Goal: Task Accomplishment & Management: Manage account settings

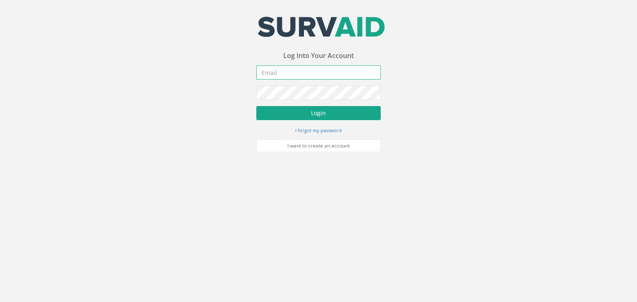
type input "[PERSON_NAME][EMAIL_ADDRESS][PERSON_NAME][DOMAIN_NAME]"
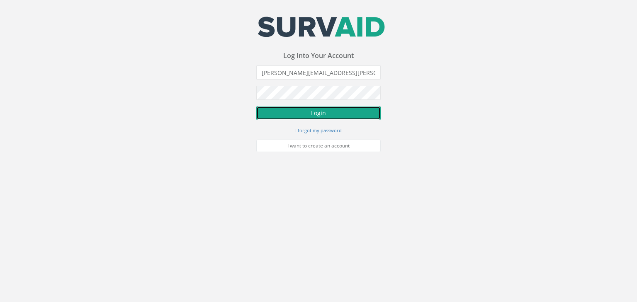
click at [310, 119] on button "Login" at bounding box center [318, 113] width 124 height 14
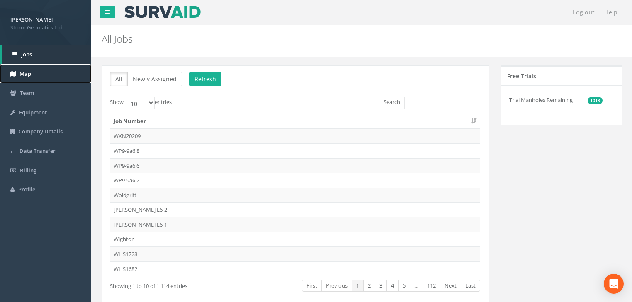
click at [29, 77] on span "Map" at bounding box center [26, 73] width 12 height 7
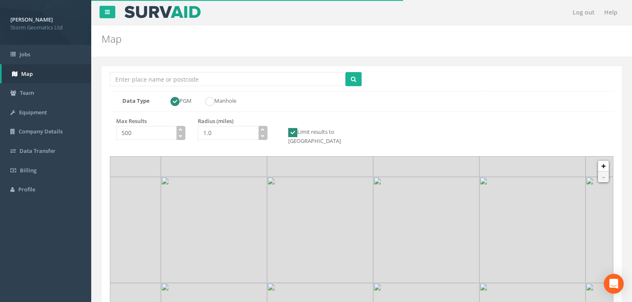
drag, startPoint x: 388, startPoint y: 262, endPoint x: 382, endPoint y: 217, distance: 45.2
click at [382, 217] on img at bounding box center [426, 230] width 106 height 106
click at [192, 79] on input "Location Search Box" at bounding box center [228, 79] width 236 height 14
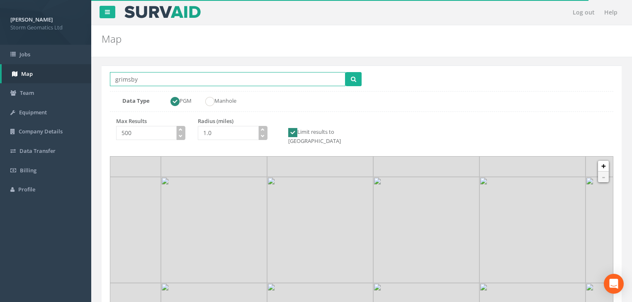
type input "grimsby"
click at [346, 72] on button "submit" at bounding box center [354, 79] width 16 height 14
click at [262, 129] on icon "button" at bounding box center [263, 130] width 4 height 4
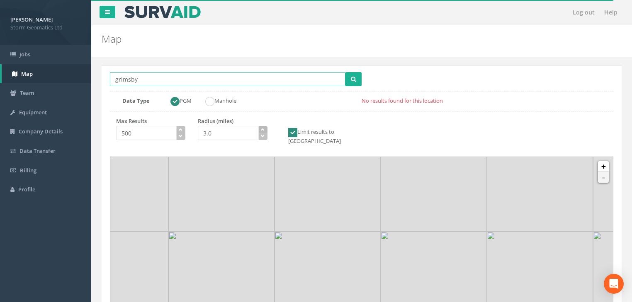
click at [262, 129] on icon "button" at bounding box center [263, 130] width 4 height 4
click at [263, 129] on icon "button" at bounding box center [263, 130] width 4 height 4
click at [264, 129] on icon "button" at bounding box center [263, 130] width 4 height 4
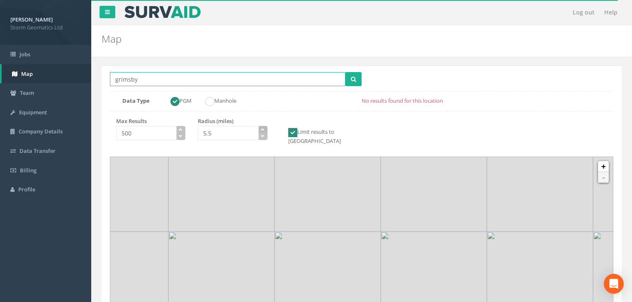
click at [264, 129] on icon "button" at bounding box center [263, 130] width 4 height 4
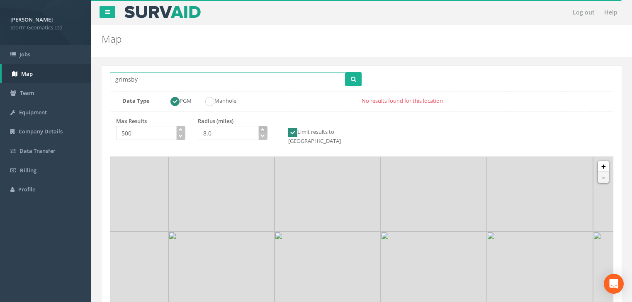
click at [264, 129] on icon "button" at bounding box center [263, 130] width 4 height 4
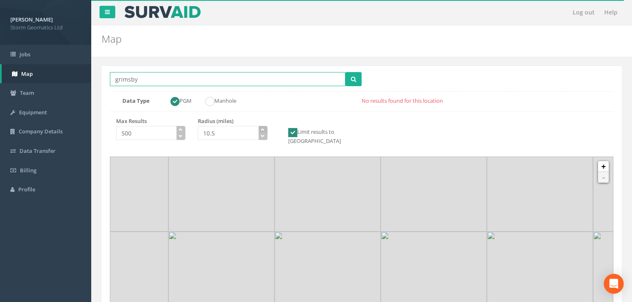
click at [264, 129] on icon "button" at bounding box center [263, 130] width 4 height 4
type input "11.0"
click at [264, 130] on icon "button" at bounding box center [263, 130] width 4 height 4
click at [355, 81] on icon "submit" at bounding box center [353, 79] width 5 height 6
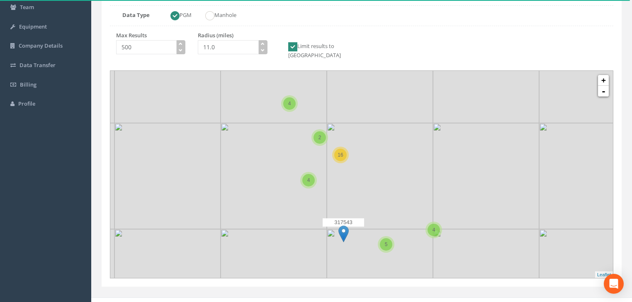
scroll to position [90, 0]
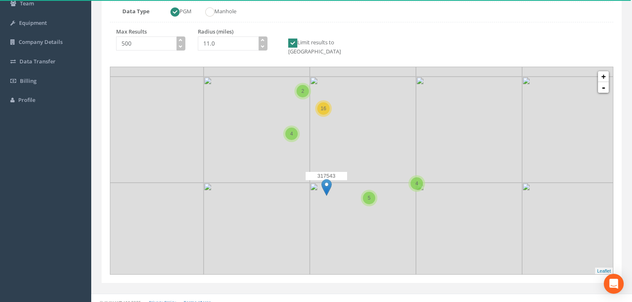
drag, startPoint x: 363, startPoint y: 226, endPoint x: 344, endPoint y: 179, distance: 50.5
click at [344, 179] on div "317543" at bounding box center [326, 184] width 41 height 25
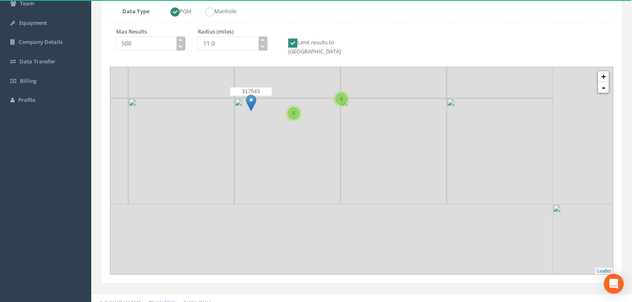
drag, startPoint x: 354, startPoint y: 201, endPoint x: 290, endPoint y: 128, distance: 97.0
click at [290, 128] on icon at bounding box center [286, 86] width 524 height 216
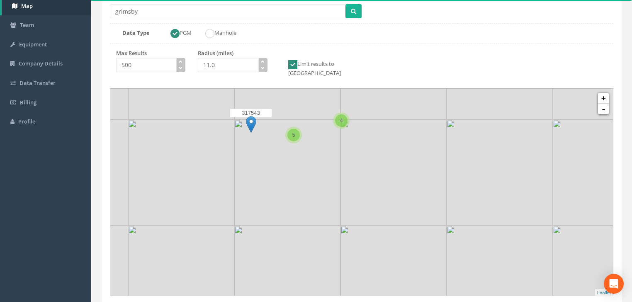
scroll to position [56, 0]
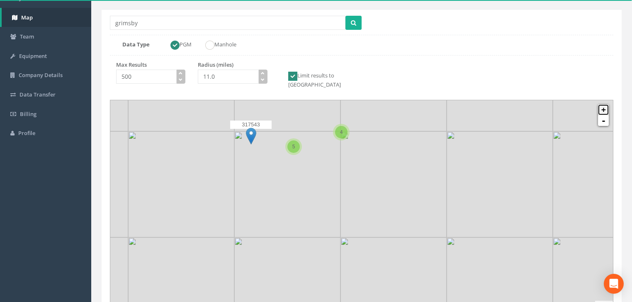
click at [603, 105] on link "+" at bounding box center [603, 110] width 11 height 11
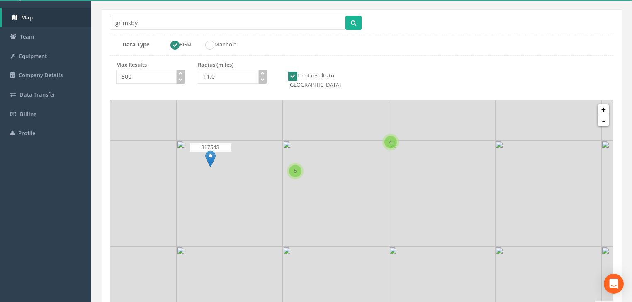
drag, startPoint x: 256, startPoint y: 180, endPoint x: 315, endPoint y: 246, distance: 88.5
click at [315, 246] on icon at bounding box center [432, 286] width 524 height 216
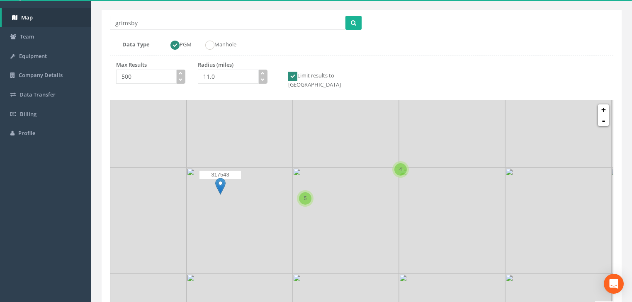
drag, startPoint x: 298, startPoint y: 185, endPoint x: 308, endPoint y: 214, distance: 30.7
click at [308, 214] on icon at bounding box center [372, 231] width 524 height 216
click at [608, 105] on link "+" at bounding box center [603, 110] width 11 height 11
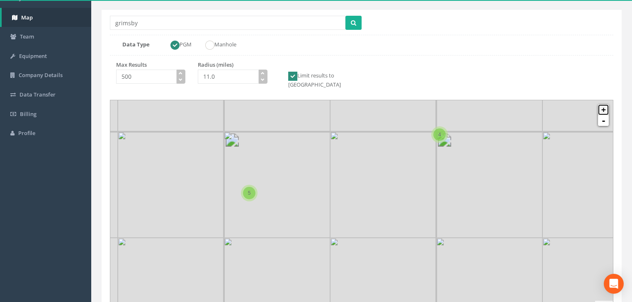
click at [607, 105] on link "+" at bounding box center [603, 110] width 11 height 11
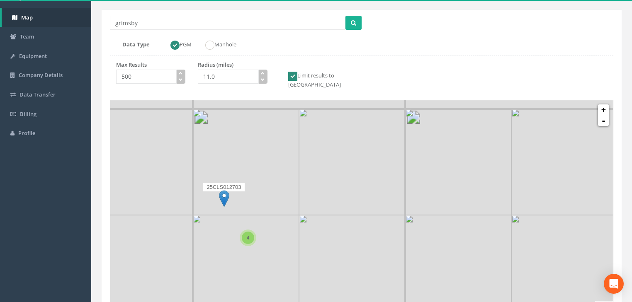
drag, startPoint x: 176, startPoint y: 205, endPoint x: 283, endPoint y: 254, distance: 117.5
click at [283, 254] on icon at bounding box center [469, 254] width 524 height 216
click at [605, 105] on link "+" at bounding box center [603, 110] width 11 height 11
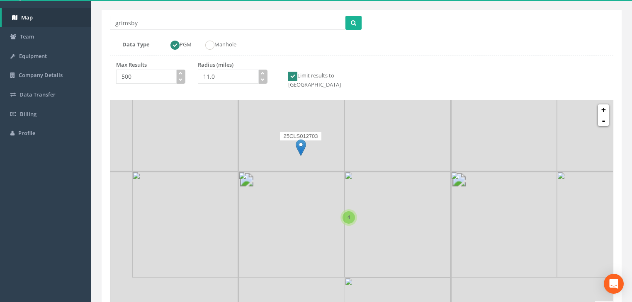
drag, startPoint x: 249, startPoint y: 211, endPoint x: 419, endPoint y: 168, distance: 175.5
click at [419, 168] on icon at bounding box center [577, 149] width 524 height 216
click at [300, 139] on img at bounding box center [301, 147] width 10 height 17
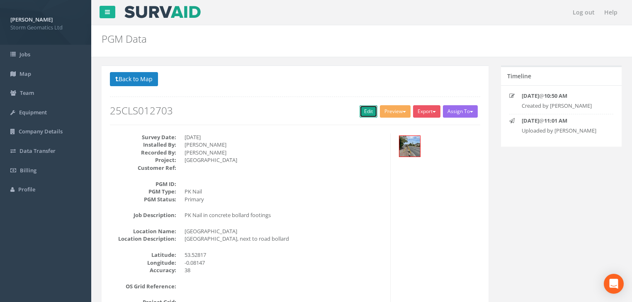
click at [366, 112] on link "Edit" at bounding box center [369, 111] width 18 height 12
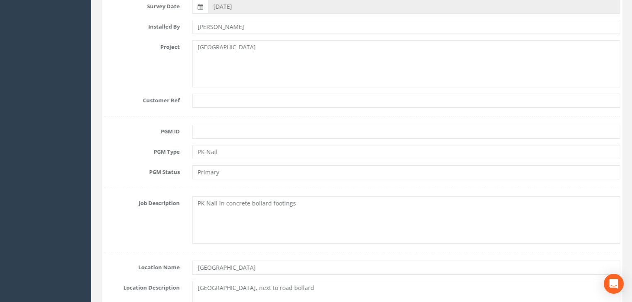
scroll to position [199, 0]
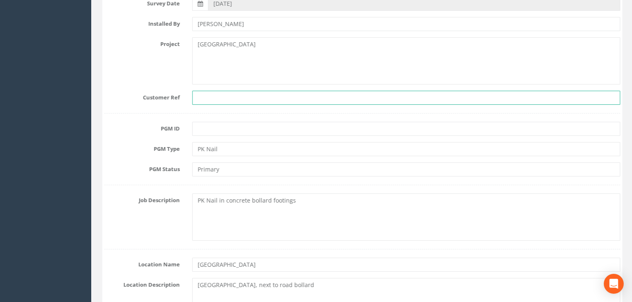
click at [207, 101] on input "text" at bounding box center [406, 98] width 428 height 14
drag, startPoint x: 209, startPoint y: 100, endPoint x: 205, endPoint y: 101, distance: 4.9
click at [209, 100] on input "text" at bounding box center [406, 98] width 428 height 14
type input "1496"
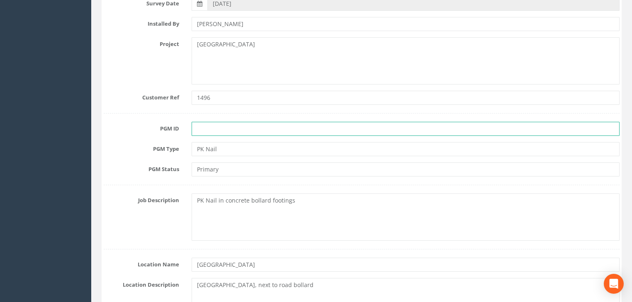
click at [219, 132] on input "text" at bounding box center [406, 129] width 428 height 14
click at [216, 129] on input "E6-[STREET_ADDRESS]" at bounding box center [406, 129] width 428 height 14
drag, startPoint x: 242, startPoint y: 126, endPoint x: 212, endPoint y: 127, distance: 29.9
click at [212, 127] on input "E6-[STREET_ADDRESS]" at bounding box center [406, 129] width 428 height 14
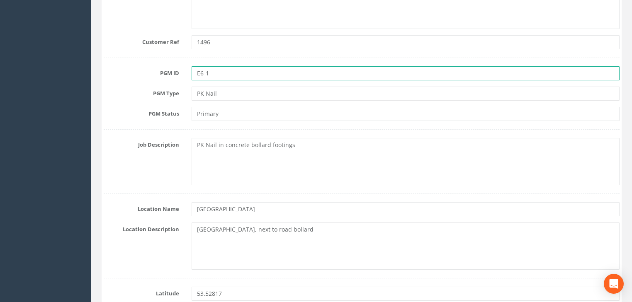
scroll to position [266, 0]
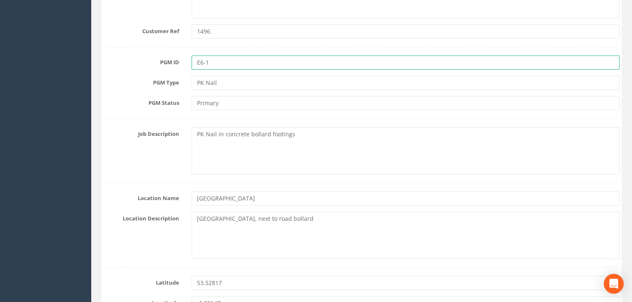
type input "E6-1"
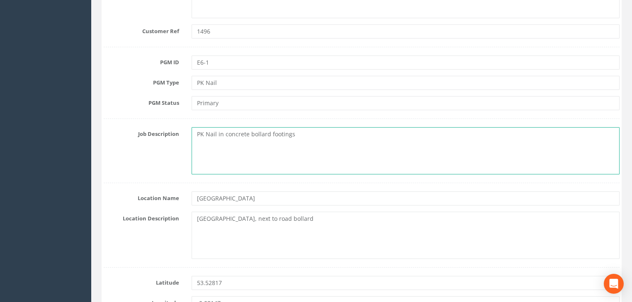
drag, startPoint x: 259, startPoint y: 139, endPoint x: 263, endPoint y: 141, distance: 4.9
click at [263, 141] on textarea "PK Nail in concrete bollard footings" at bounding box center [406, 150] width 428 height 47
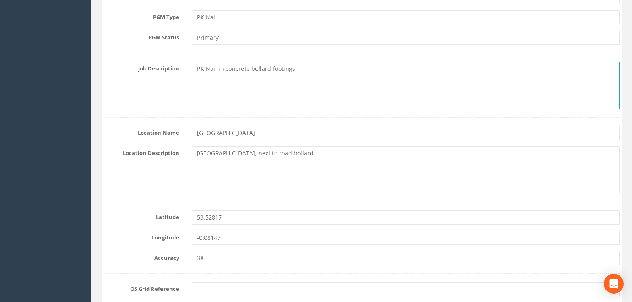
scroll to position [332, 0]
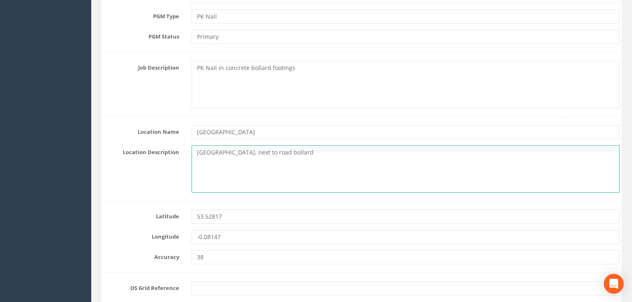
click at [231, 153] on textarea "[GEOGRAPHIC_DATA], next to road bollard" at bounding box center [406, 169] width 428 height 47
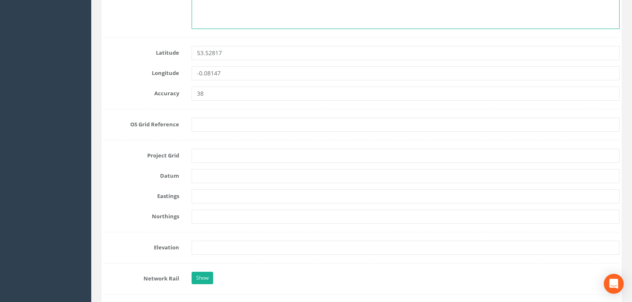
scroll to position [498, 0]
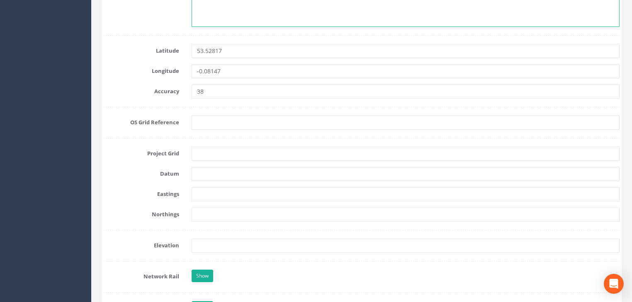
type textarea "[GEOGRAPHIC_DATA], [GEOGRAPHIC_DATA]"
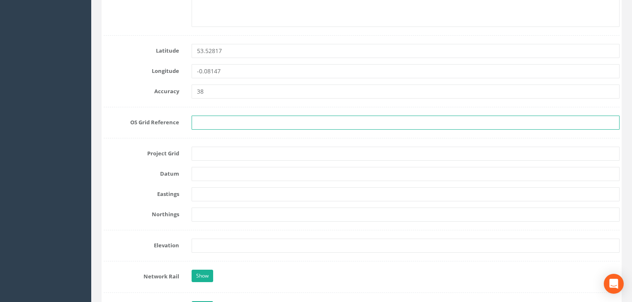
click at [206, 121] on input "text" at bounding box center [406, 123] width 428 height 14
click at [222, 124] on input "text" at bounding box center [406, 123] width 428 height 14
type input "TA 2725 0521"
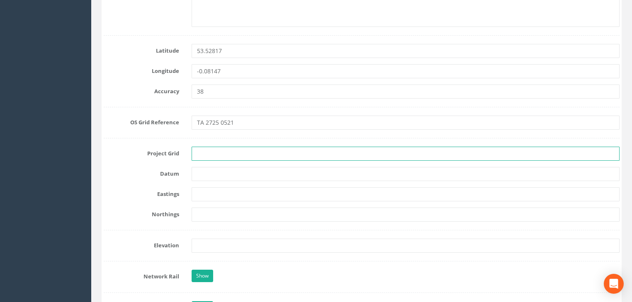
click at [207, 152] on input "text" at bounding box center [406, 154] width 428 height 14
type input "OS"
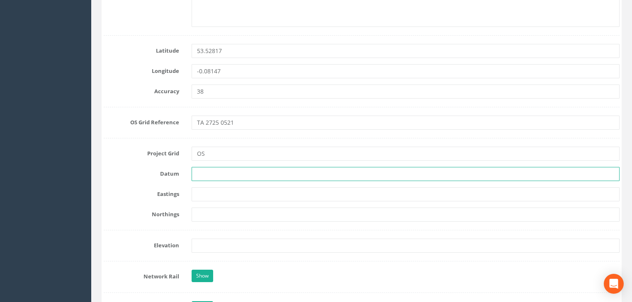
click at [201, 171] on input "text" at bounding box center [406, 174] width 428 height 14
type input "OS Newlyn"
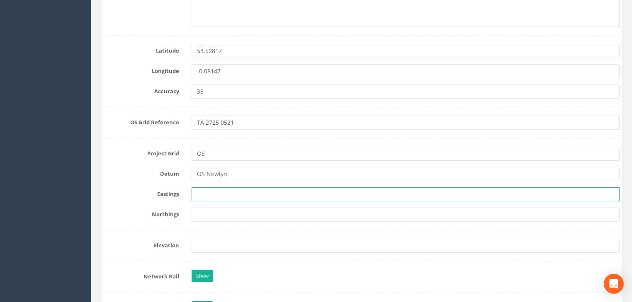
click at [202, 197] on input "text" at bounding box center [406, 195] width 428 height 14
paste input "527259.831"
type input "527259.831"
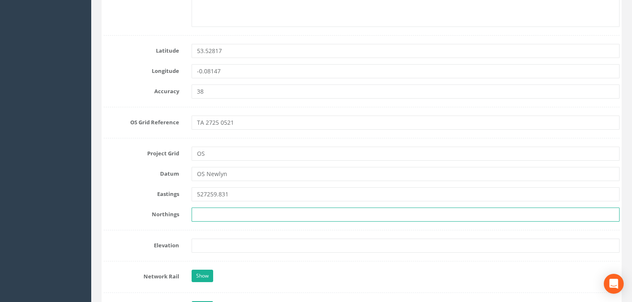
click at [205, 211] on input "text" at bounding box center [406, 215] width 428 height 14
paste input "405210.209"
type input "405210.209"
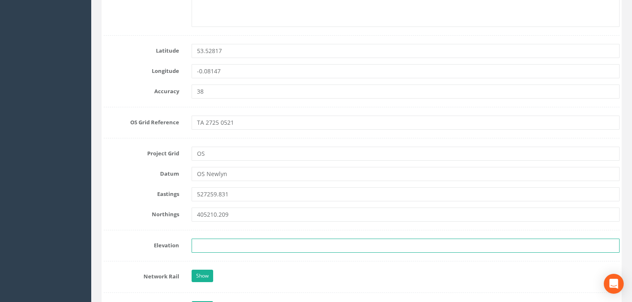
click at [215, 241] on input "text" at bounding box center [406, 246] width 428 height 14
paste input "13.391"
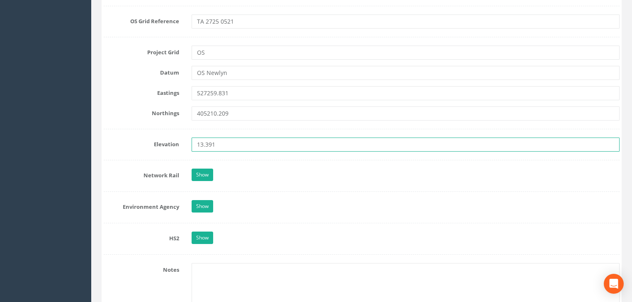
scroll to position [697, 0]
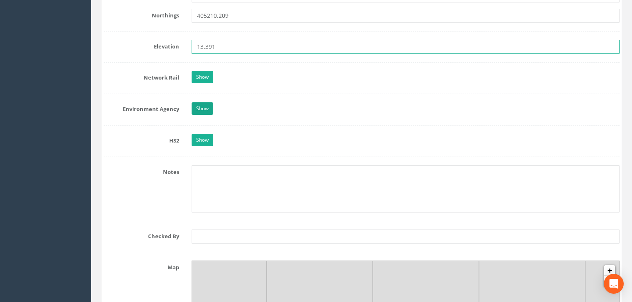
type input "13.391"
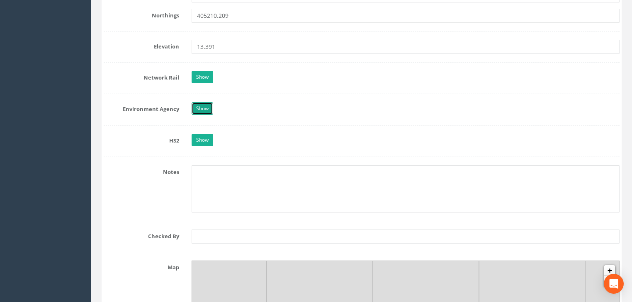
click at [204, 106] on link "Show" at bounding box center [203, 108] width 22 height 12
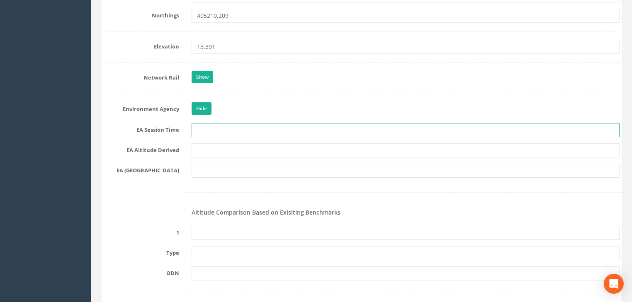
click at [199, 131] on input "text" at bounding box center [406, 130] width 428 height 14
type input "2 x 3 minutes"
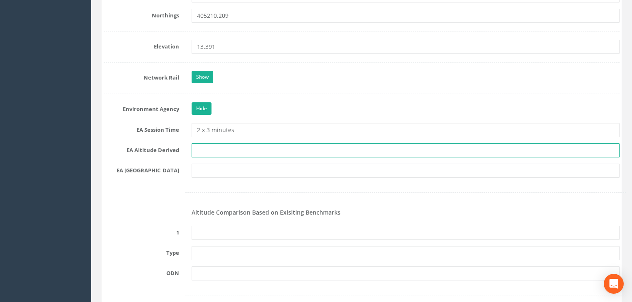
click at [202, 147] on input "text" at bounding box center [406, 151] width 428 height 14
type input "Best fit Levelling"
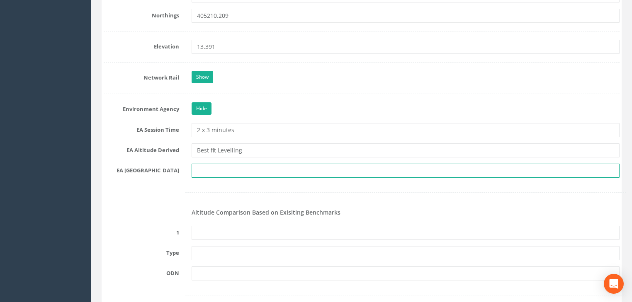
click at [212, 173] on input "text" at bounding box center [406, 171] width 428 height 14
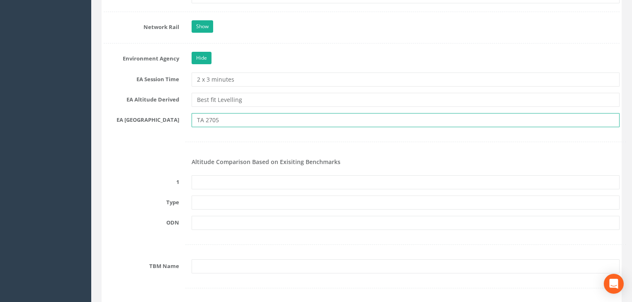
scroll to position [797, 0]
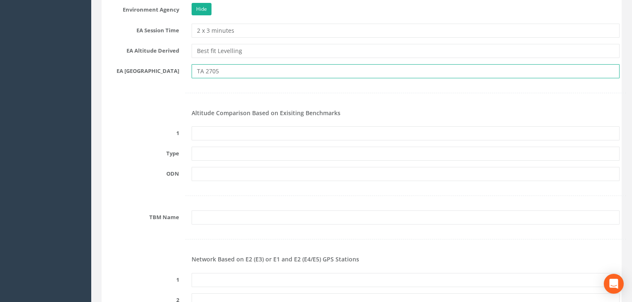
type input "TA 2705"
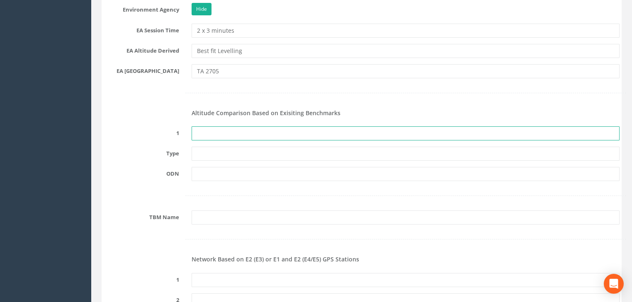
click at [224, 137] on input "text" at bounding box center [406, 134] width 428 height 14
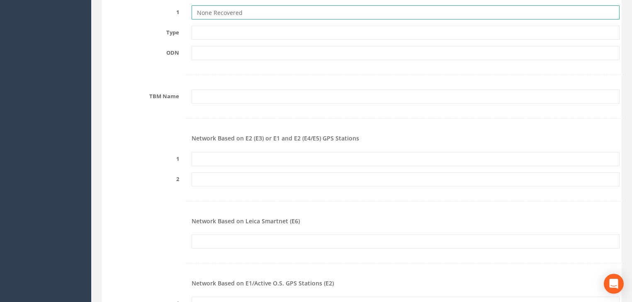
scroll to position [929, 0]
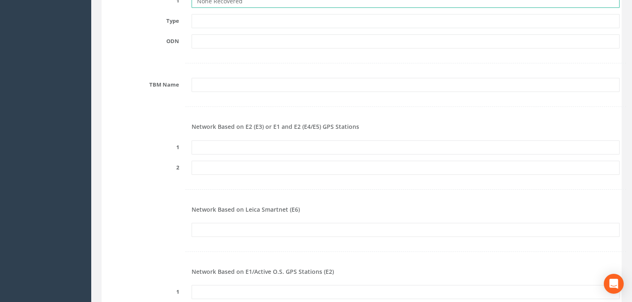
type input "None Recovered"
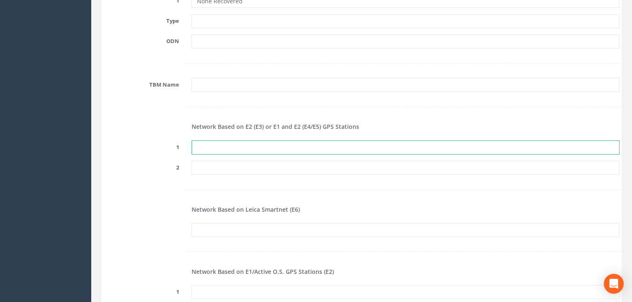
click at [233, 151] on input "text" at bounding box center [406, 148] width 428 height 14
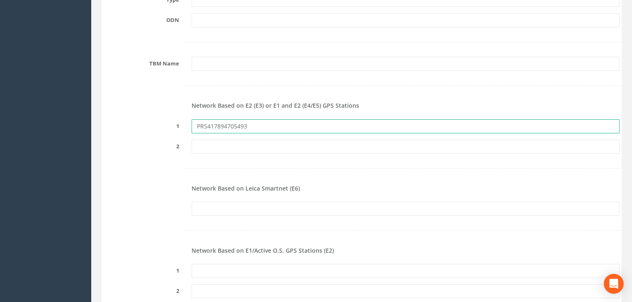
scroll to position [963, 0]
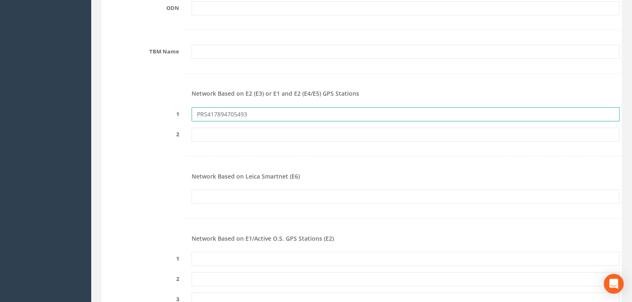
drag, startPoint x: 219, startPoint y: 116, endPoint x: 181, endPoint y: 116, distance: 38.2
click at [181, 116] on div "1 PRS417894705493" at bounding box center [362, 114] width 529 height 14
type input "PRS417894705493"
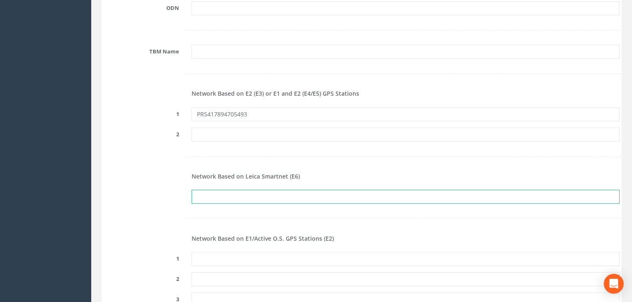
click at [216, 191] on input "text" at bounding box center [406, 197] width 428 height 14
paste input "PRS417894705493"
type input "PRS417894705493"
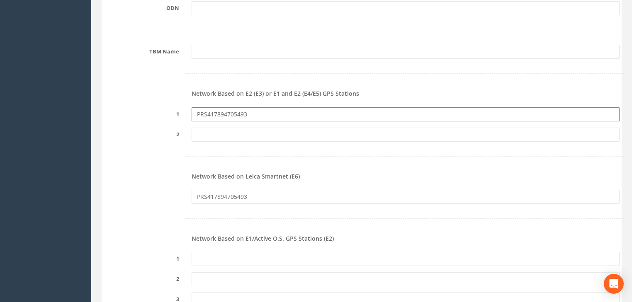
drag, startPoint x: 267, startPoint y: 110, endPoint x: 112, endPoint y: 108, distance: 154.8
click at [112, 107] on div "1 PRS417894705493" at bounding box center [362, 114] width 529 height 14
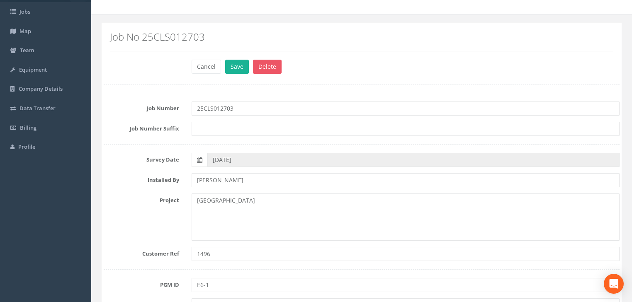
scroll to position [0, 0]
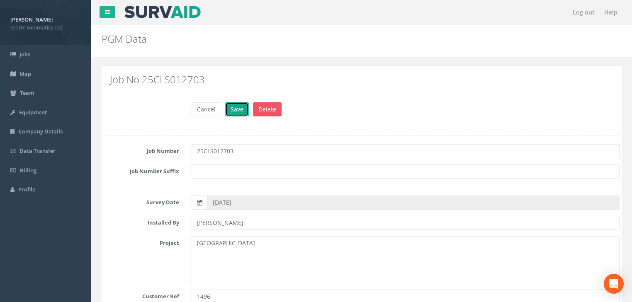
click at [235, 110] on button "Save" at bounding box center [237, 109] width 24 height 14
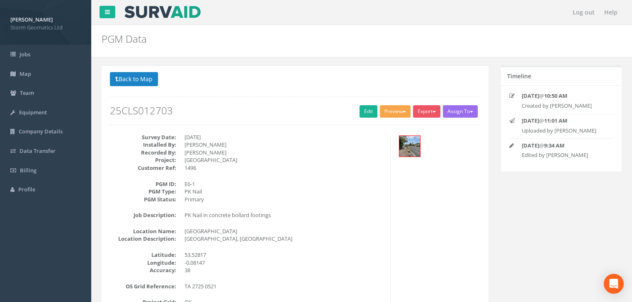
click at [403, 112] on span "button" at bounding box center [404, 112] width 3 height 2
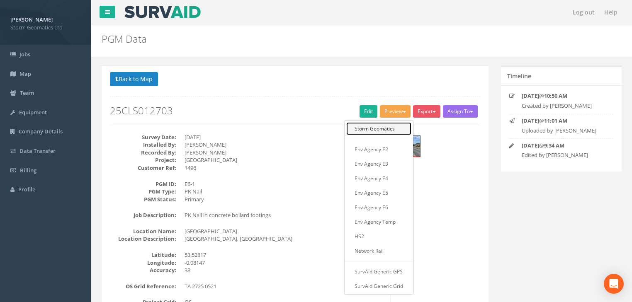
click at [377, 129] on link "Storm Geomatics" at bounding box center [378, 128] width 65 height 13
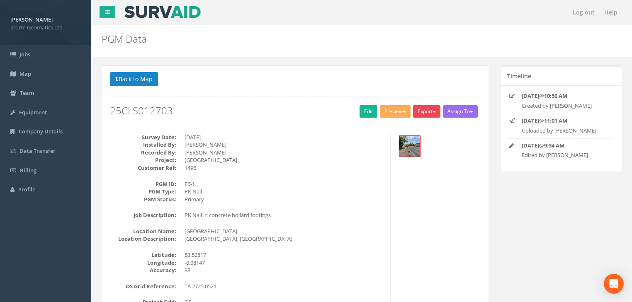
click at [430, 110] on button "Export" at bounding box center [426, 111] width 27 height 12
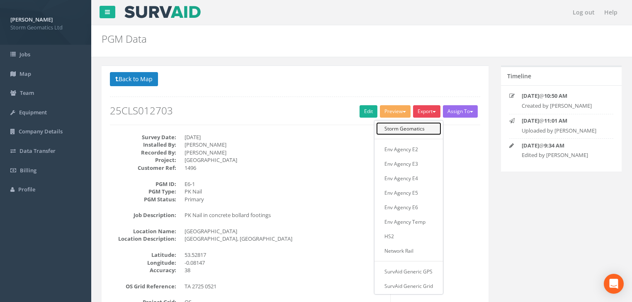
click at [414, 133] on link "Storm Geomatics" at bounding box center [408, 128] width 65 height 13
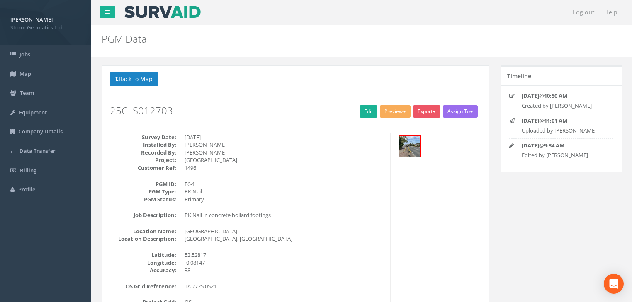
drag, startPoint x: 178, startPoint y: 111, endPoint x: 112, endPoint y: 113, distance: 65.2
click at [112, 113] on h2 "25CLS012703" at bounding box center [295, 110] width 371 height 11
copy h2 "25CLS012703"
click at [149, 84] on button "Back to Map" at bounding box center [134, 79] width 48 height 14
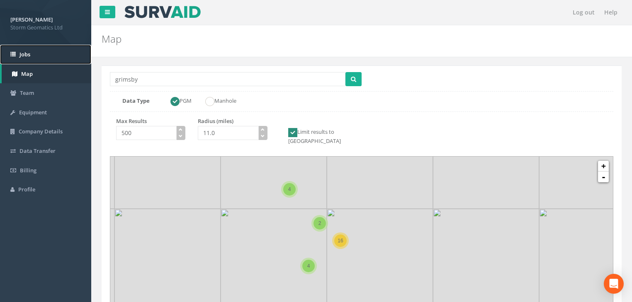
click at [30, 58] on link "Jobs" at bounding box center [45, 55] width 91 height 20
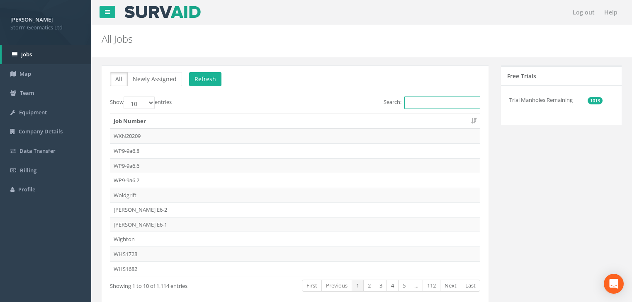
click at [428, 103] on input "Search:" at bounding box center [443, 103] width 76 height 12
paste input "25CLS012703"
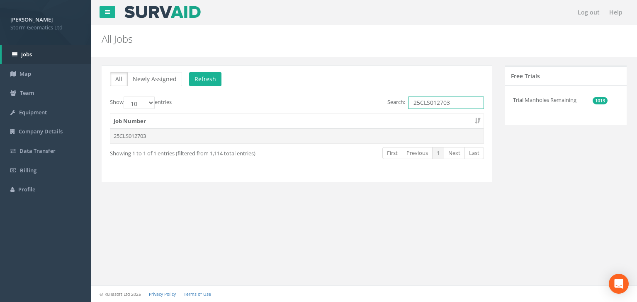
type input "25CLS012703"
click at [140, 134] on td "25CLS012703" at bounding box center [296, 136] width 373 height 15
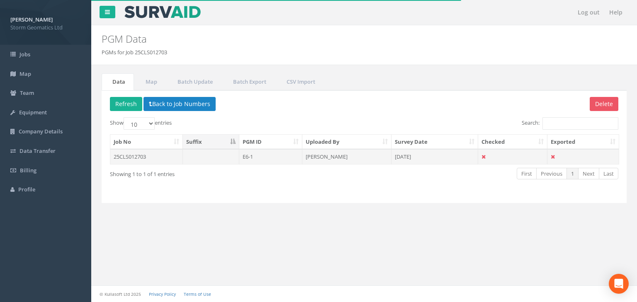
click at [160, 161] on td "25CLS012703" at bounding box center [146, 156] width 73 height 15
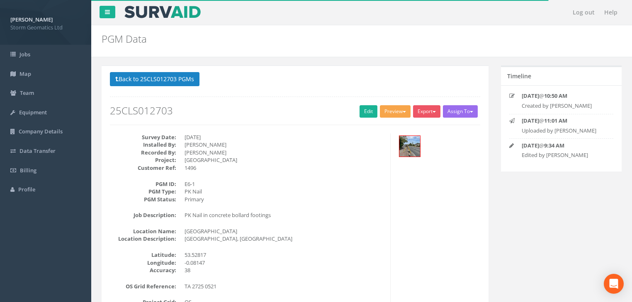
click at [403, 113] on button "Preview" at bounding box center [395, 111] width 31 height 12
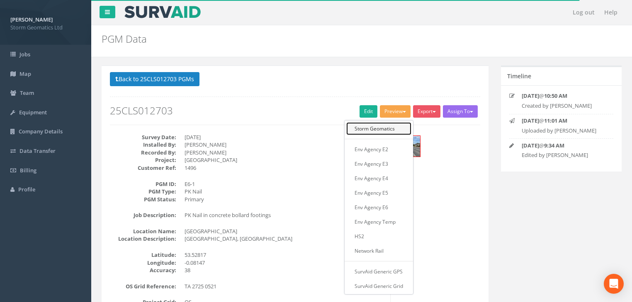
click at [379, 129] on link "Storm Geomatics" at bounding box center [378, 128] width 65 height 13
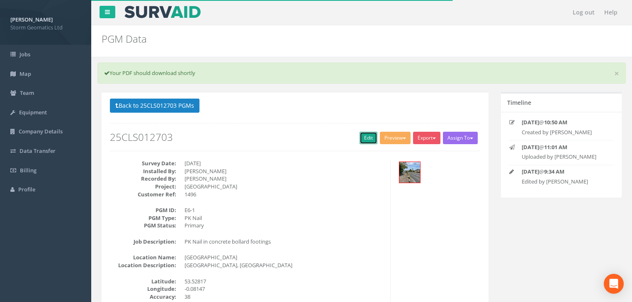
click at [368, 134] on link "Edit" at bounding box center [369, 138] width 18 height 12
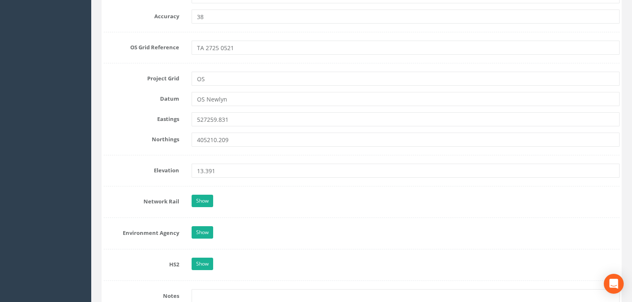
scroll to position [664, 0]
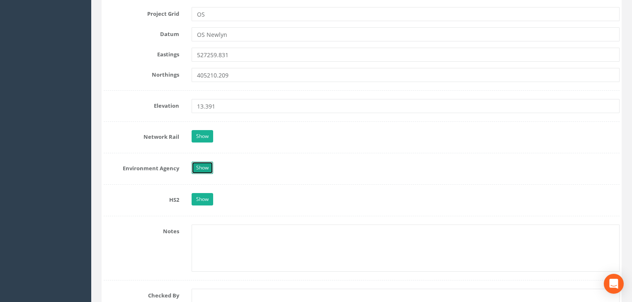
click at [203, 165] on link "Show" at bounding box center [203, 168] width 22 height 12
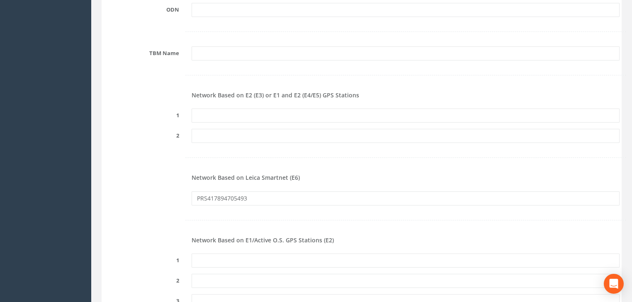
scroll to position [1029, 0]
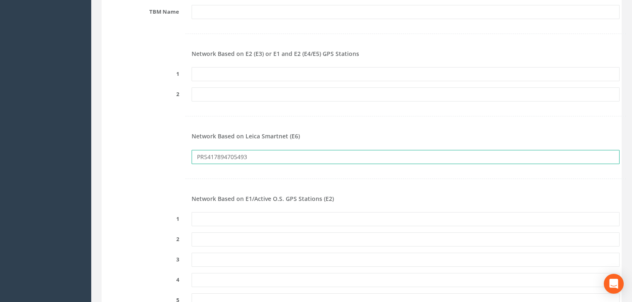
drag, startPoint x: 170, startPoint y: 161, endPoint x: 159, endPoint y: 159, distance: 10.5
click at [159, 159] on div "PRS417894705493" at bounding box center [362, 157] width 529 height 14
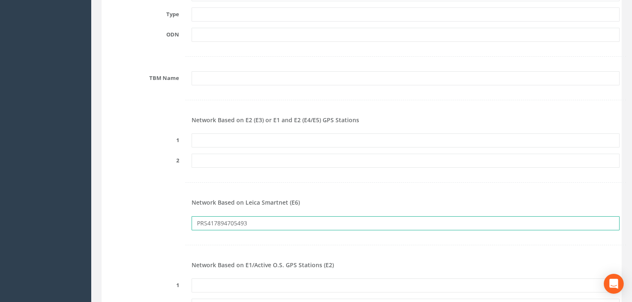
scroll to position [963, 0]
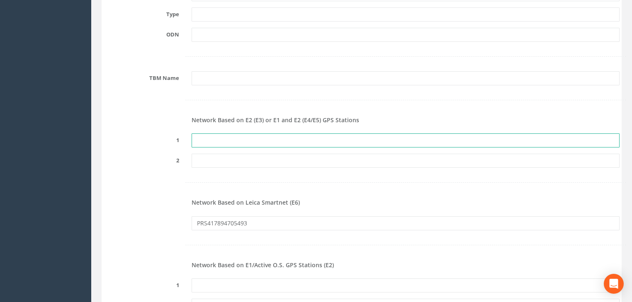
click at [213, 138] on input "text" at bounding box center [406, 141] width 428 height 14
paste input "PRS417894705493"
type input "PRS417894705493"
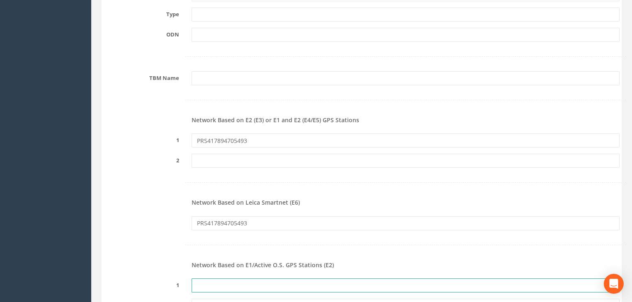
click at [210, 286] on input "text" at bounding box center [406, 286] width 428 height 14
paste input "PRS417894705493"
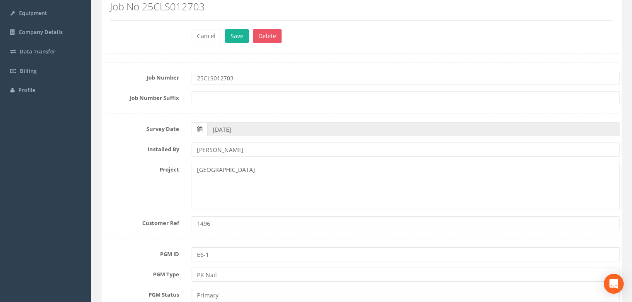
scroll to position [0, 0]
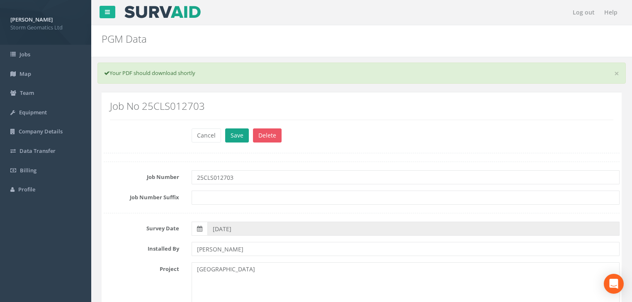
type input "PRS417894705493"
click at [236, 140] on button "Save" at bounding box center [237, 136] width 24 height 14
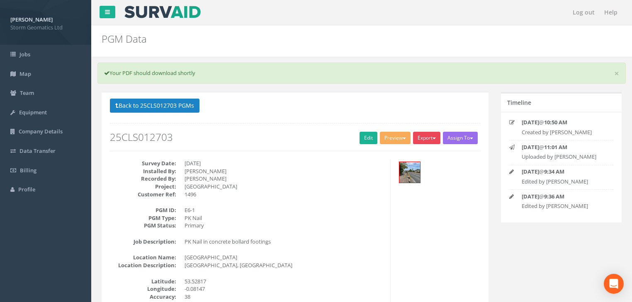
click at [434, 139] on span "button" at bounding box center [434, 139] width 3 height 2
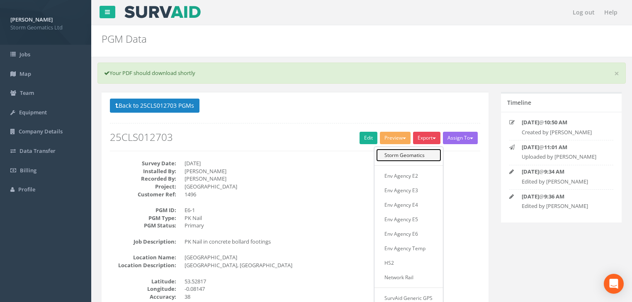
click at [418, 153] on link "Storm Geomatics" at bounding box center [408, 155] width 65 height 13
